Goal: Information Seeking & Learning: Learn about a topic

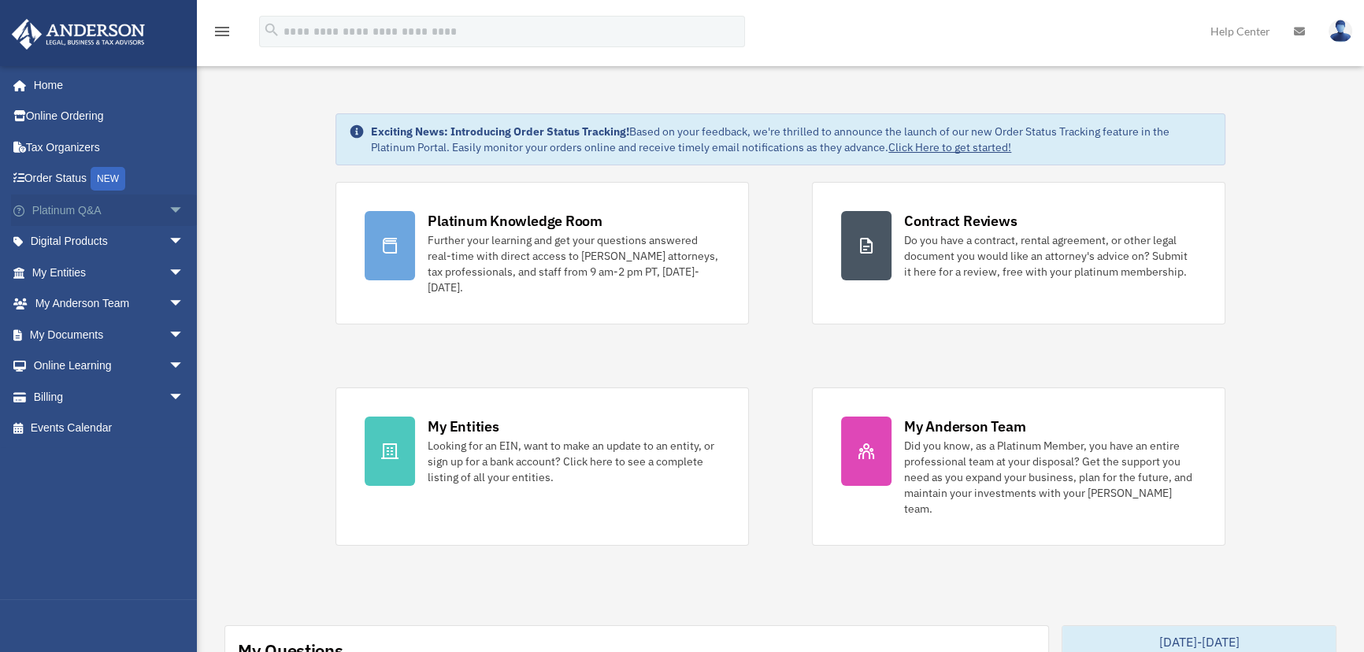
click at [168, 207] on span "arrow_drop_down" at bounding box center [183, 210] width 31 height 32
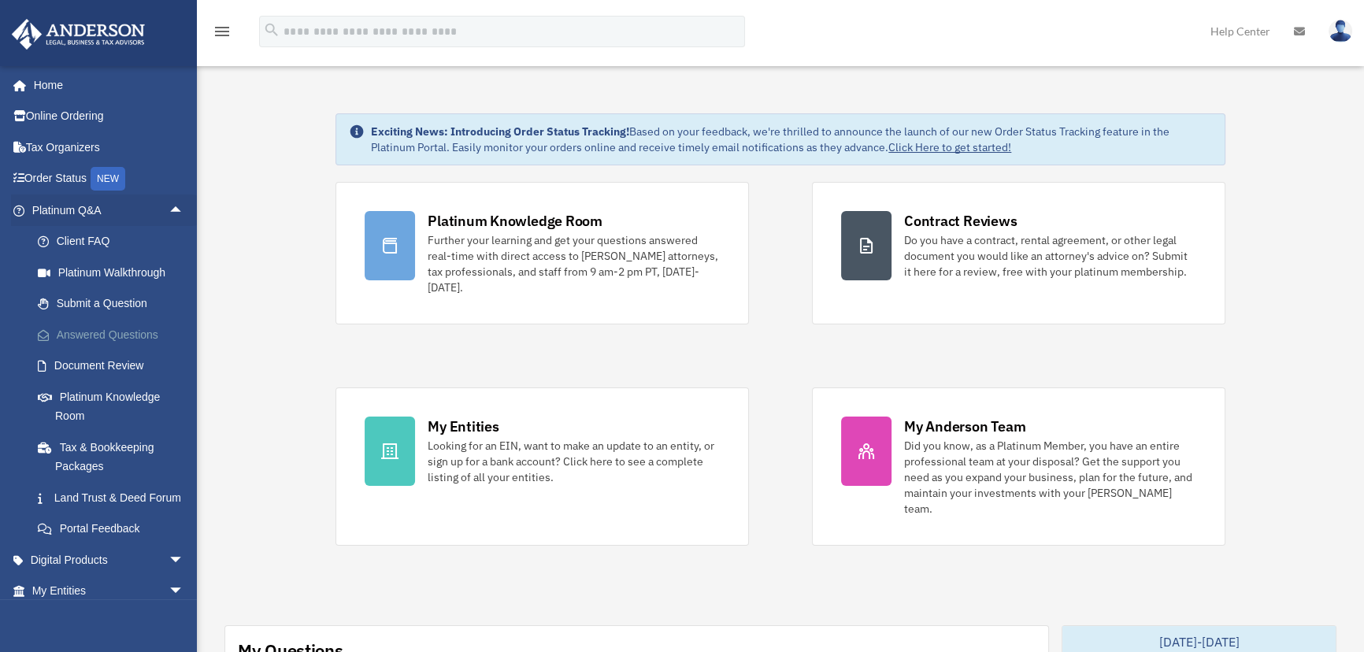
click at [129, 328] on link "Answered Questions" at bounding box center [115, 334] width 186 height 31
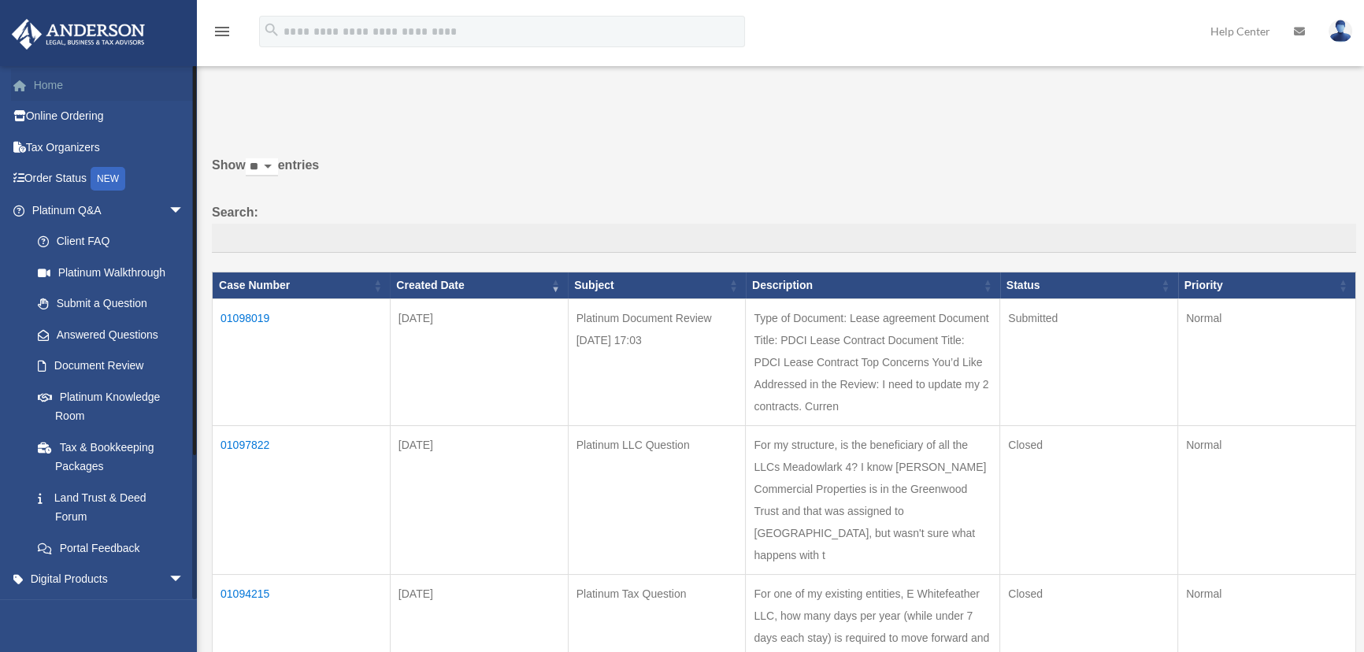
click at [54, 80] on link "Home" at bounding box center [109, 84] width 197 height 31
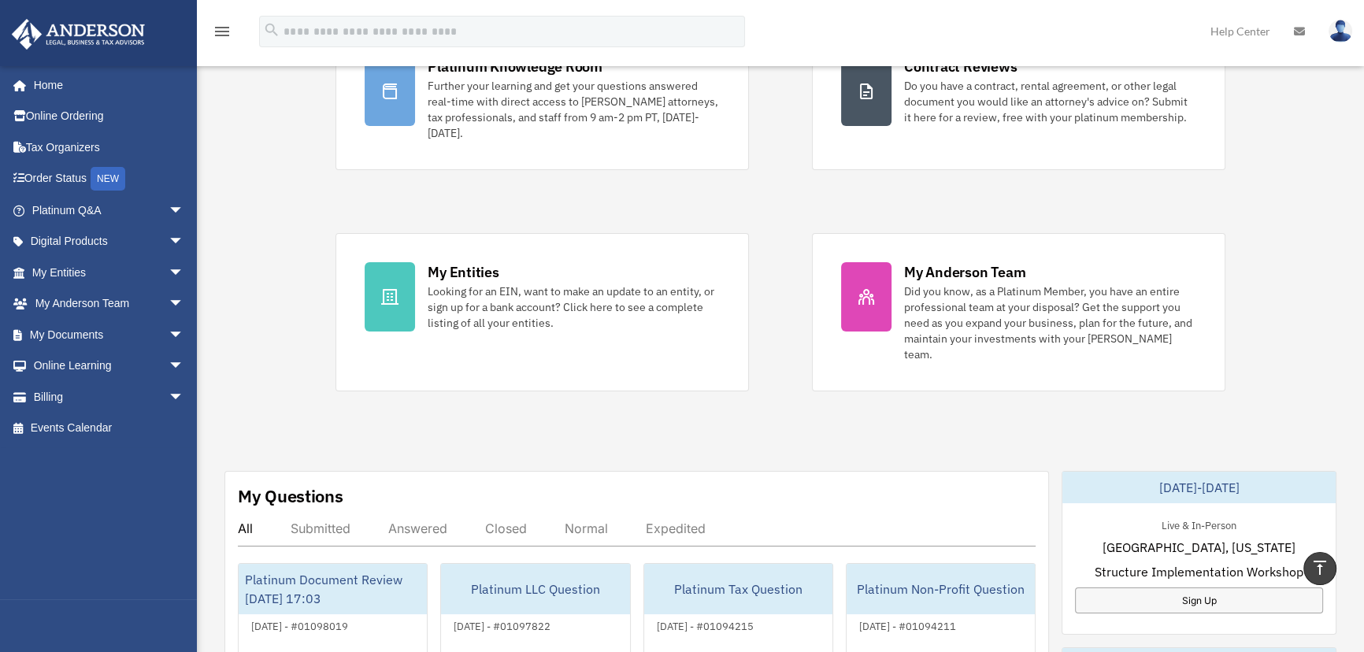
scroll to position [119, 0]
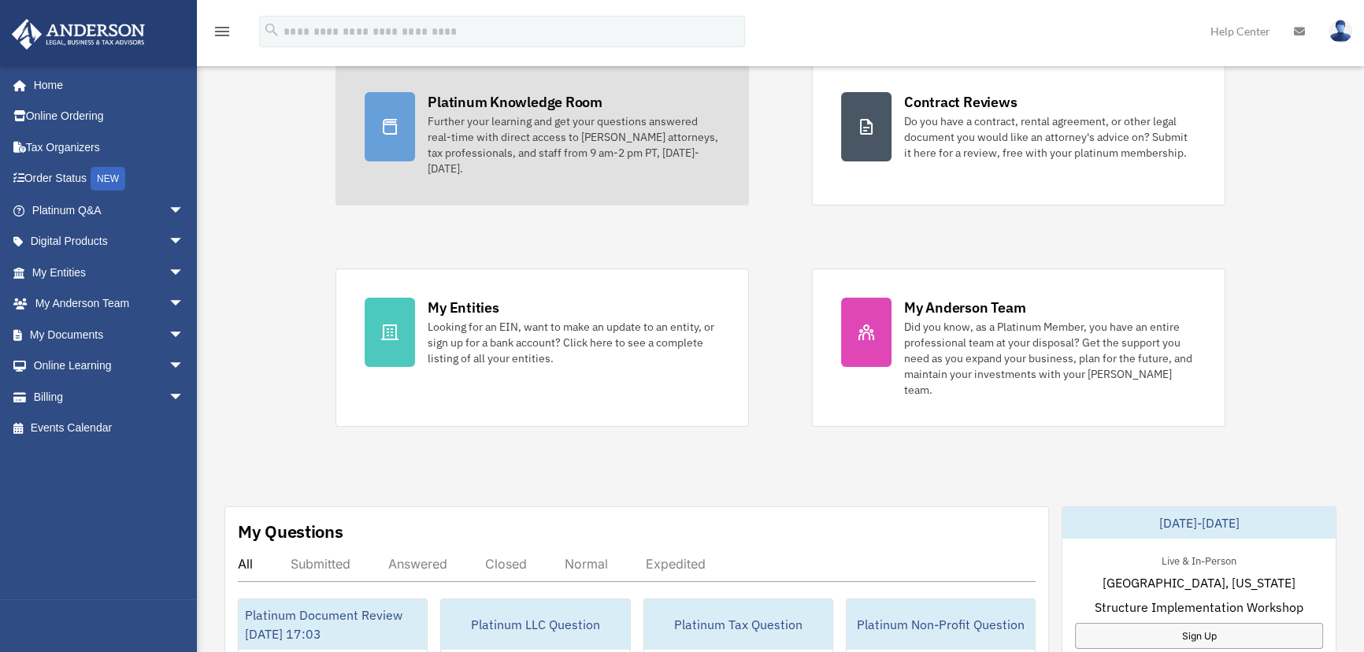
click at [530, 150] on div "Further your learning and get your questions answered real-time with direct acc…" at bounding box center [574, 144] width 292 height 63
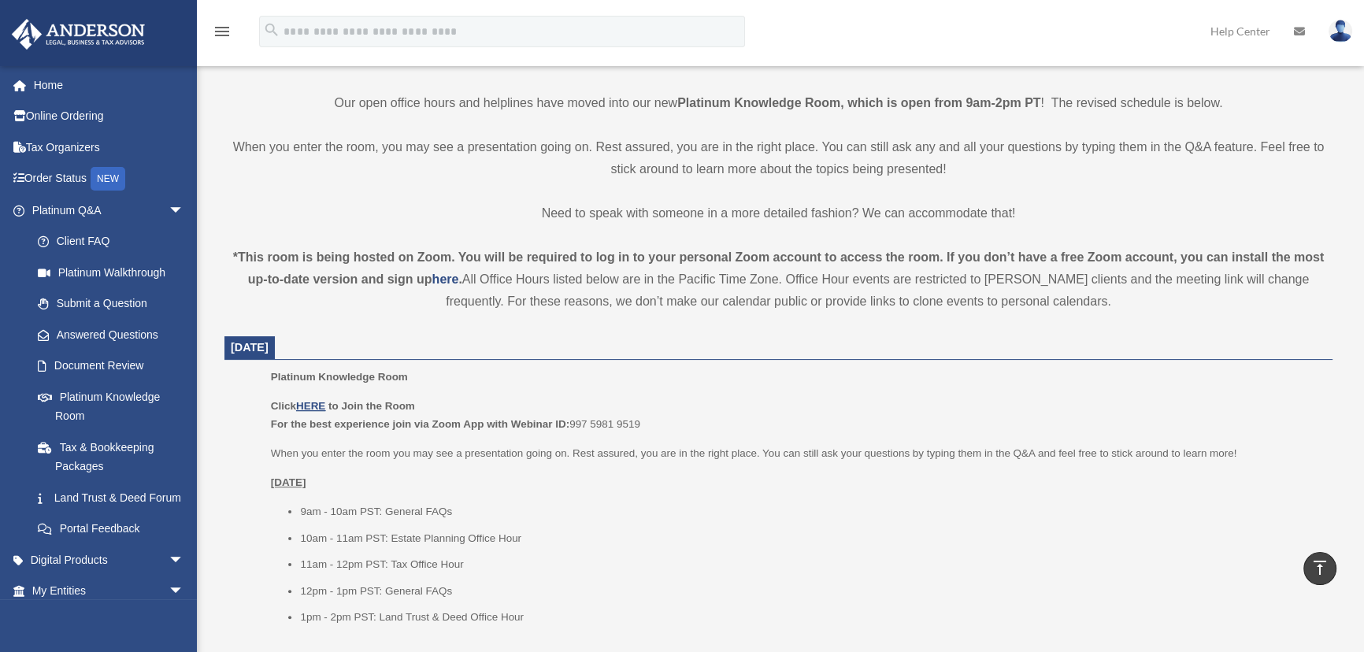
scroll to position [596, 0]
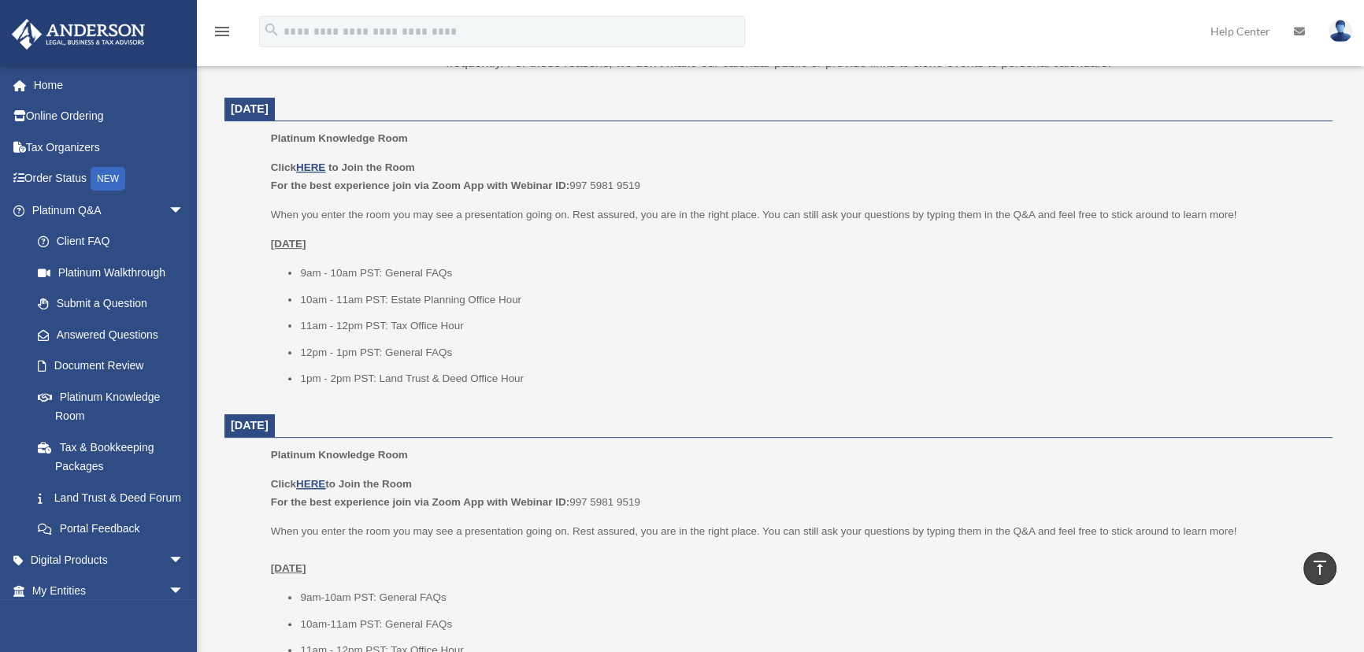
click at [582, 371] on li "1pm - 2pm PST: Land Trust & Deed Office Hour" at bounding box center [810, 378] width 1021 height 19
